Goal: Task Accomplishment & Management: Manage account settings

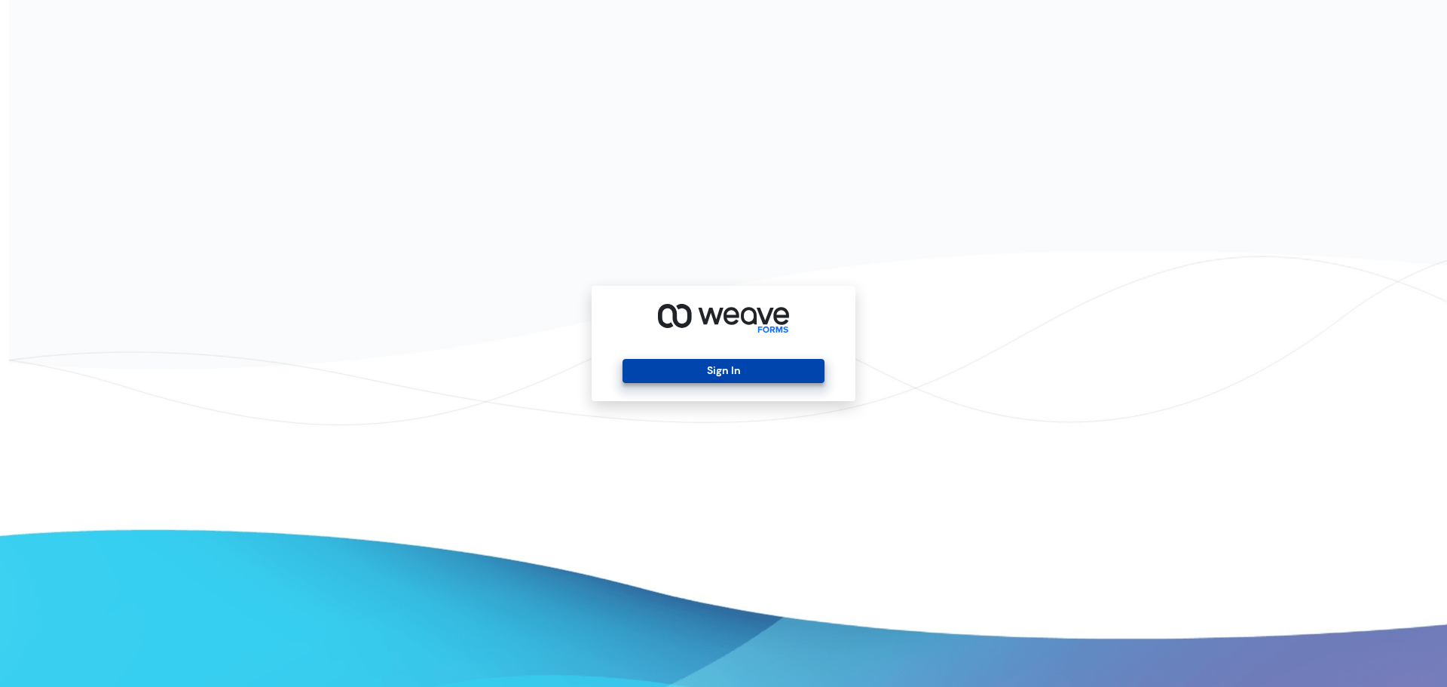
click at [730, 373] on button "Sign In" at bounding box center [722, 371] width 201 height 24
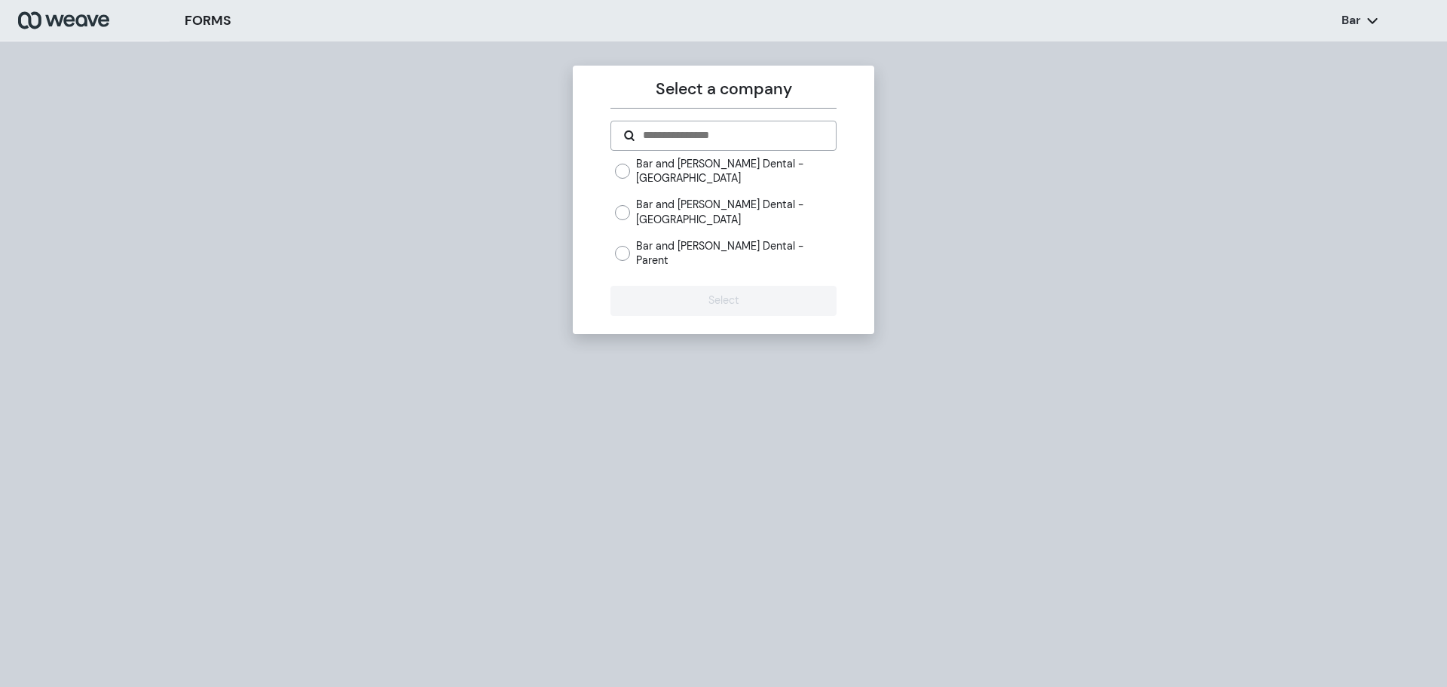
click at [760, 223] on div "Bar and Smith Dental - 24th Street Bar and Smith Dental - York Ave Bar and Smit…" at bounding box center [725, 212] width 221 height 111
click at [754, 216] on label "Bar and Smith Dental - York Ave" at bounding box center [736, 211] width 200 height 29
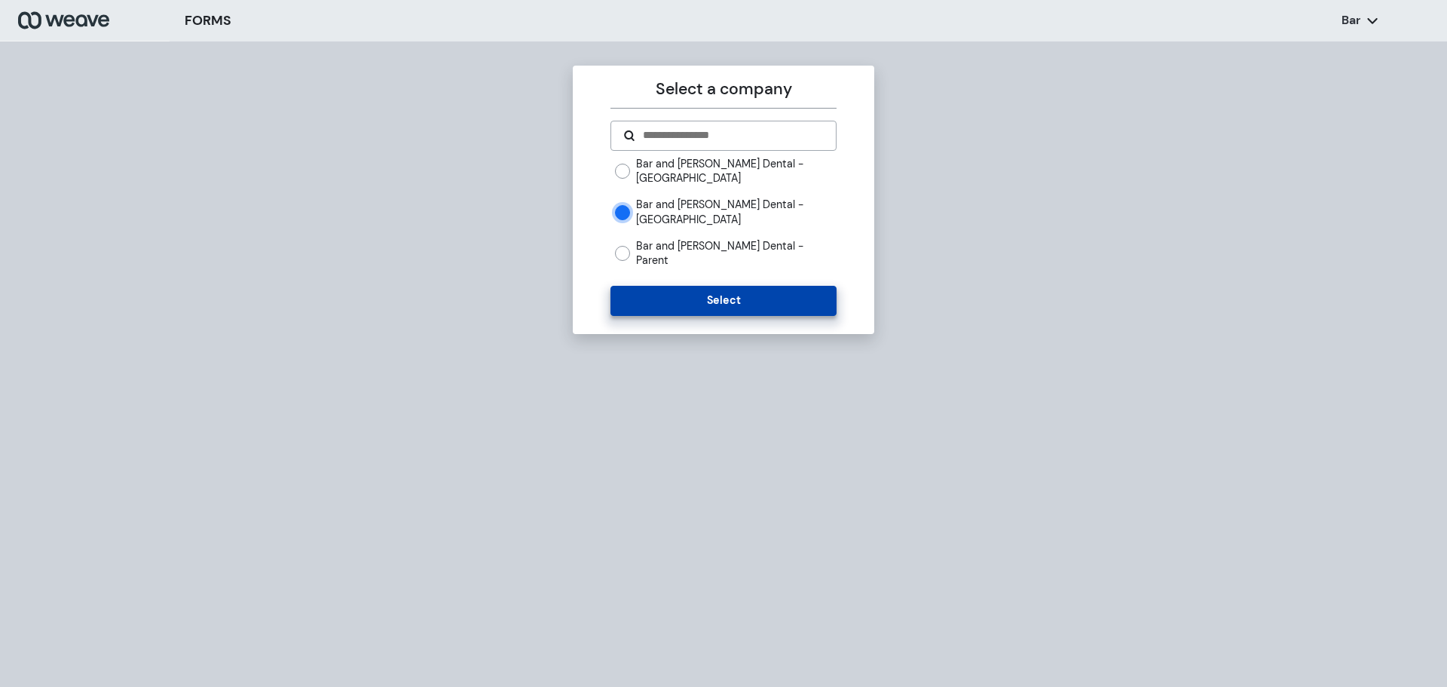
click at [710, 286] on button "Select" at bounding box center [722, 301] width 225 height 30
